Goal: Task Accomplishment & Management: Manage account settings

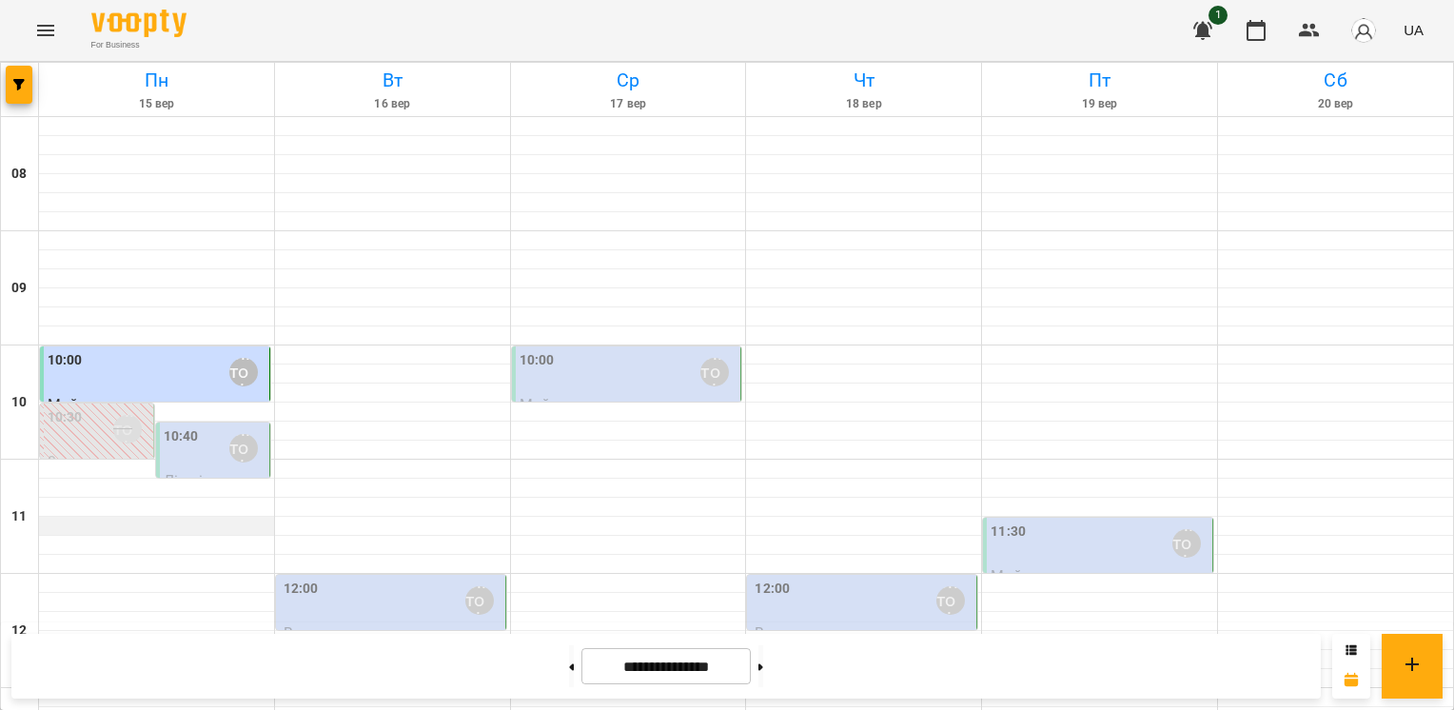
scroll to position [95, 0]
click at [178, 426] on div "10:40" at bounding box center [181, 448] width 35 height 44
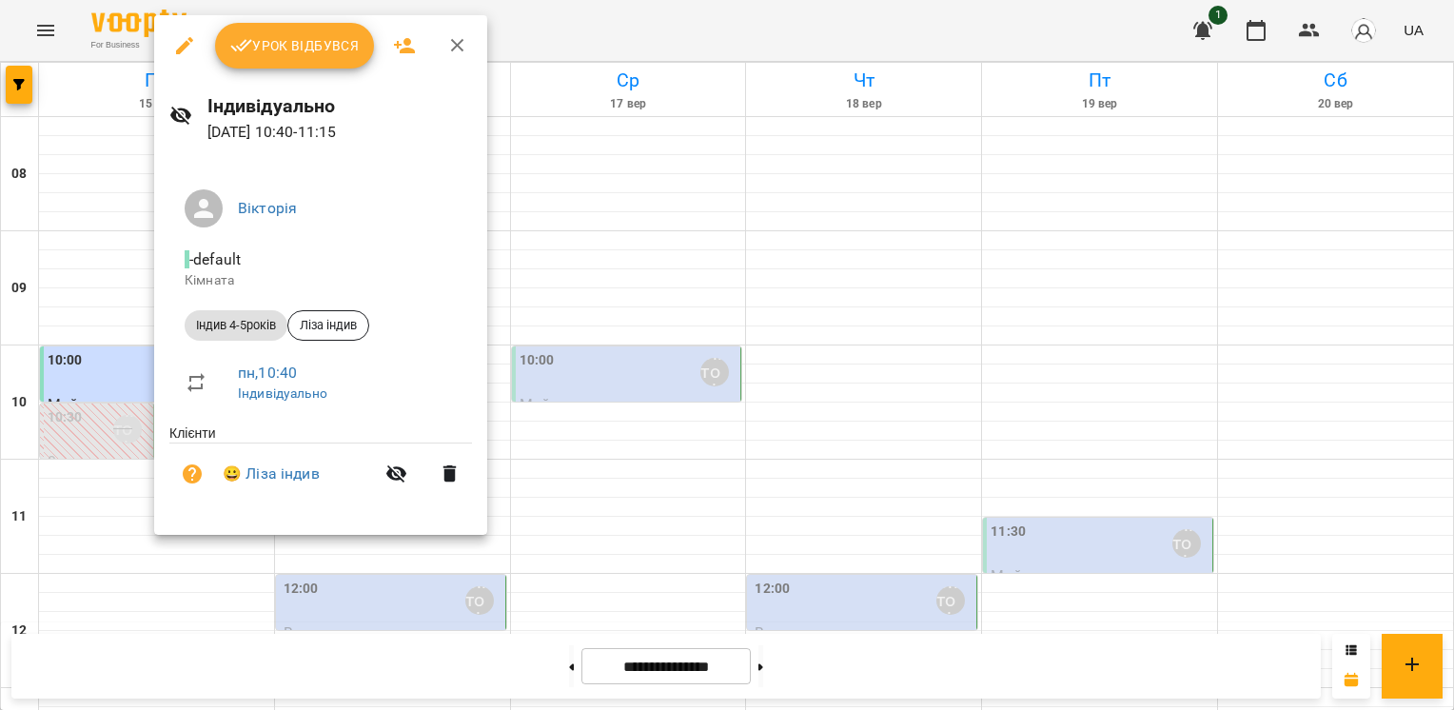
click at [289, 46] on span "Урок відбувся" at bounding box center [294, 45] width 129 height 23
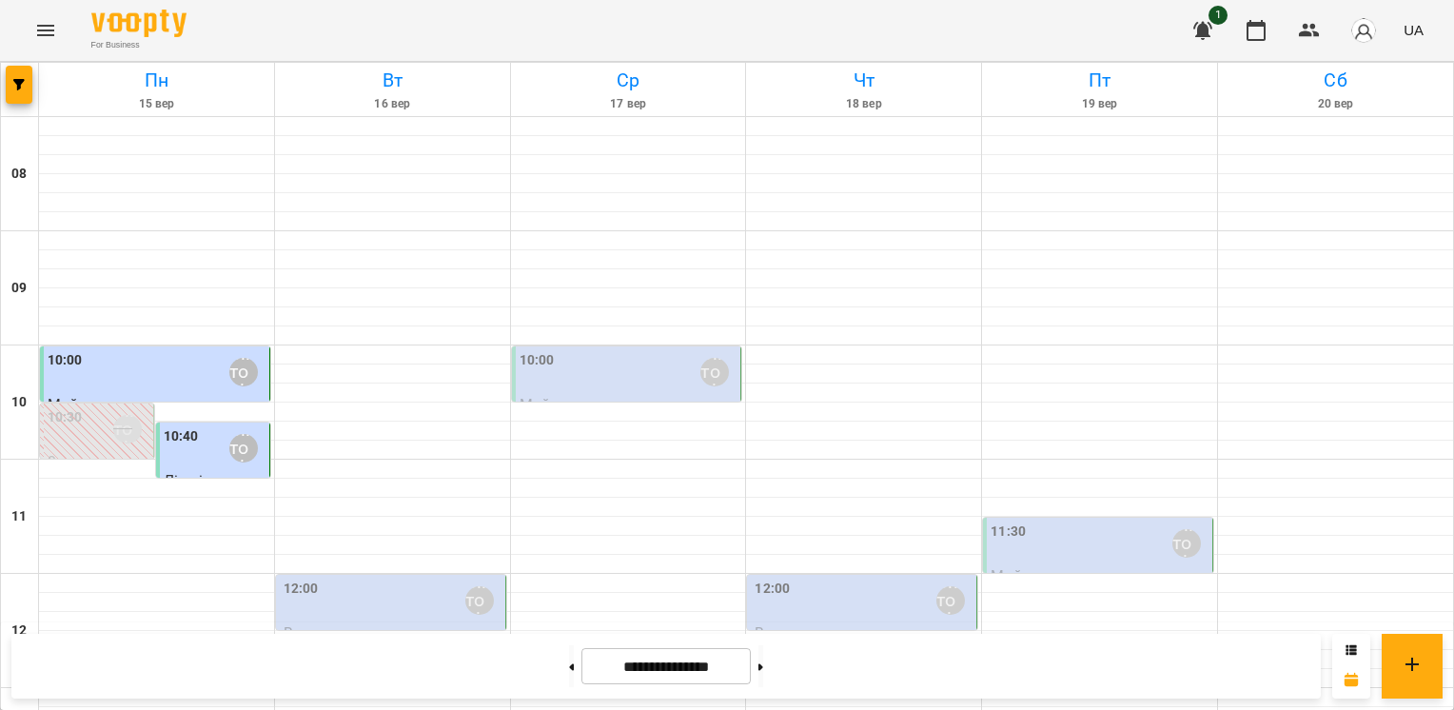
scroll to position [476, 0]
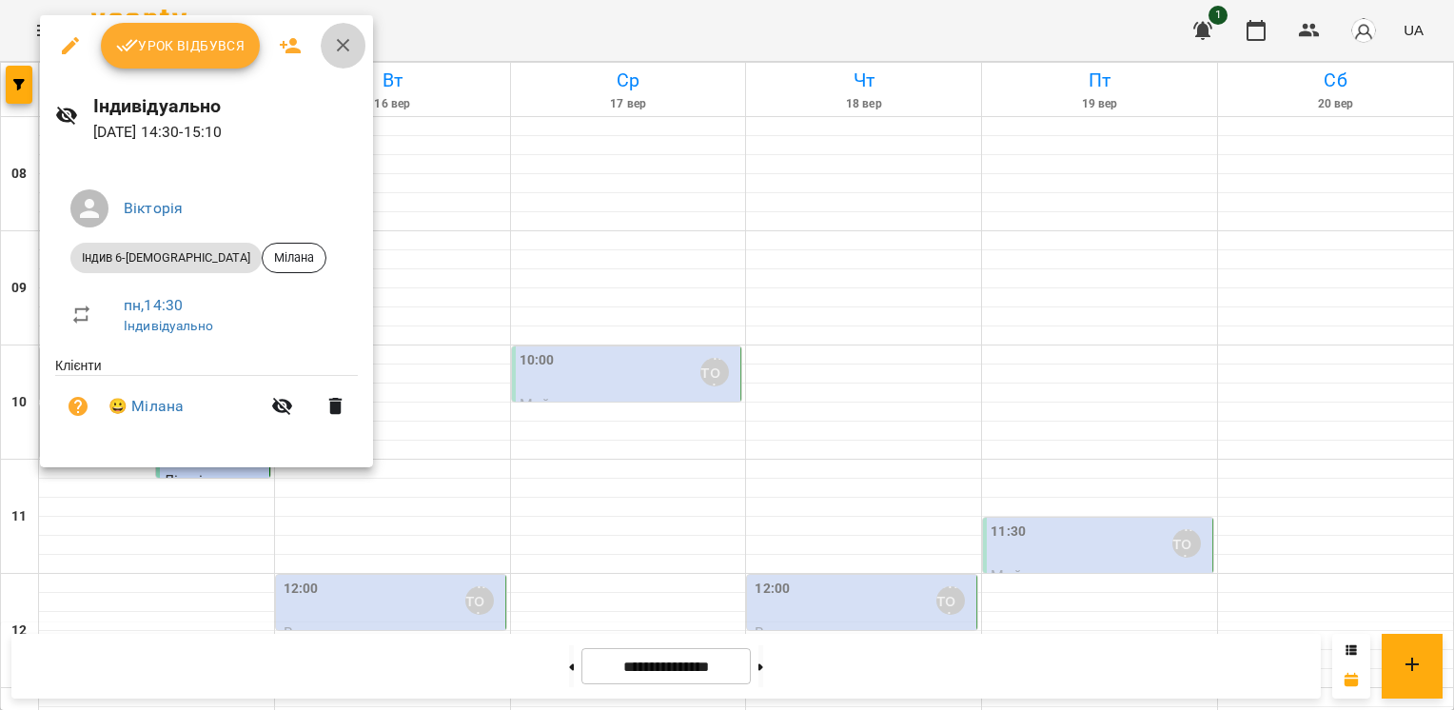
click at [336, 55] on icon "button" at bounding box center [343, 45] width 23 height 23
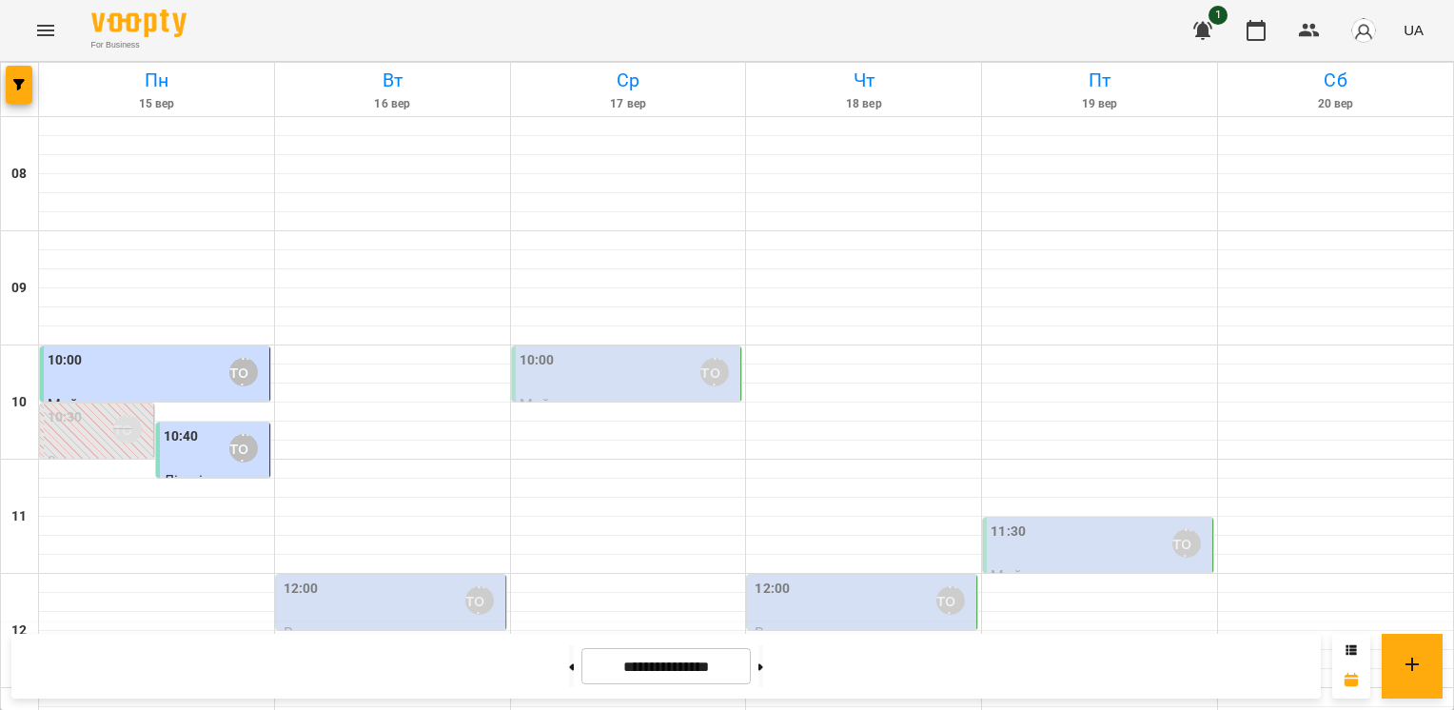
scroll to position [666, 0]
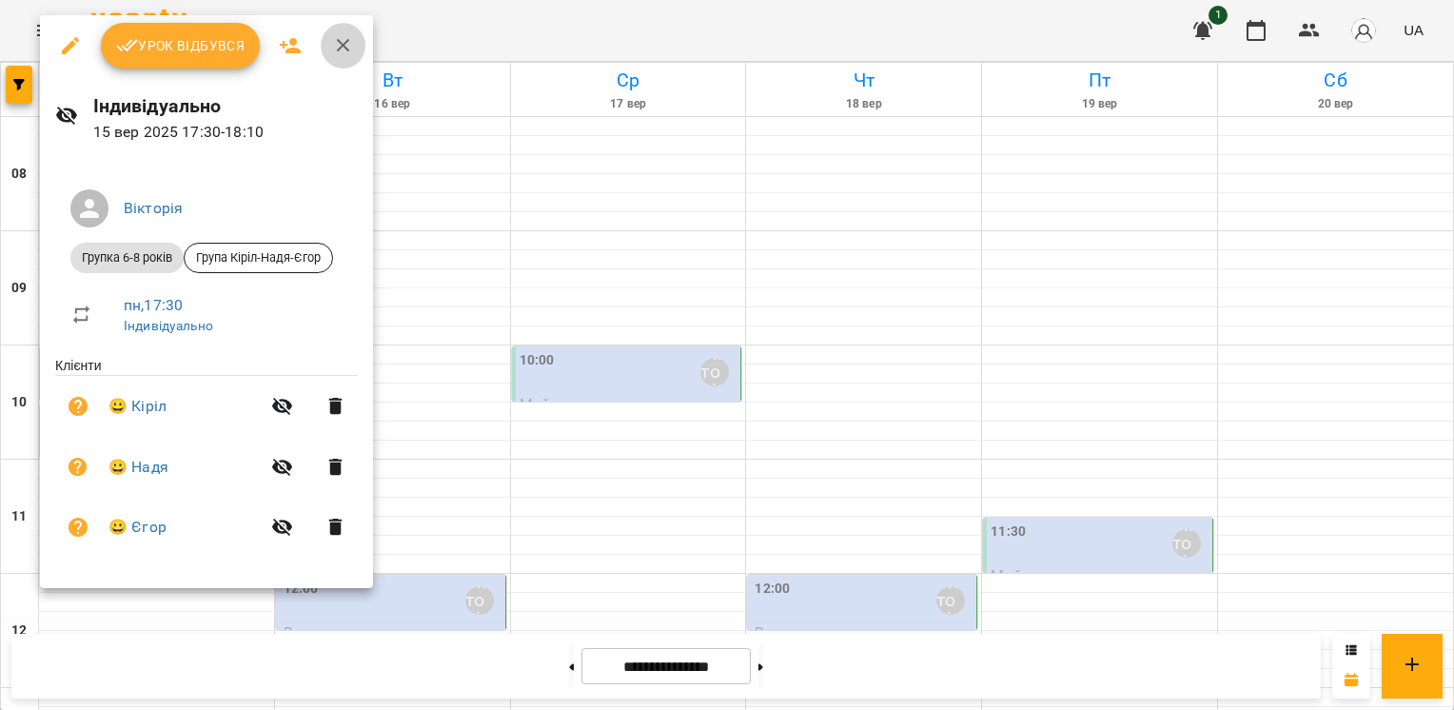
click at [345, 51] on icon "button" at bounding box center [343, 45] width 23 height 23
